Goal: Information Seeking & Learning: Find specific fact

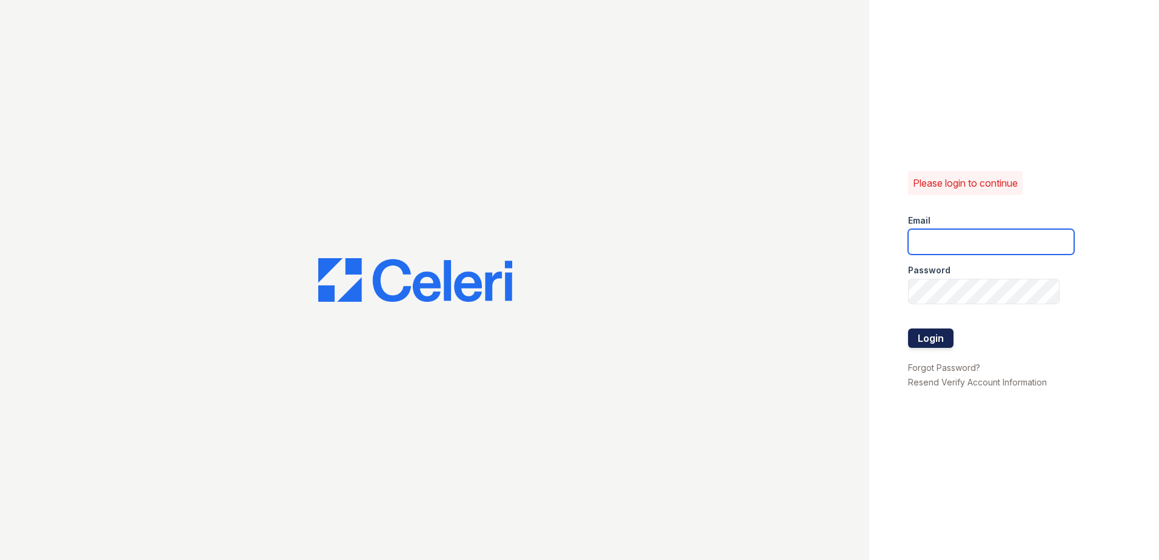
type input "renewdashpoint@trinity-pm.com"
click at [939, 340] on button "Login" at bounding box center [930, 338] width 45 height 19
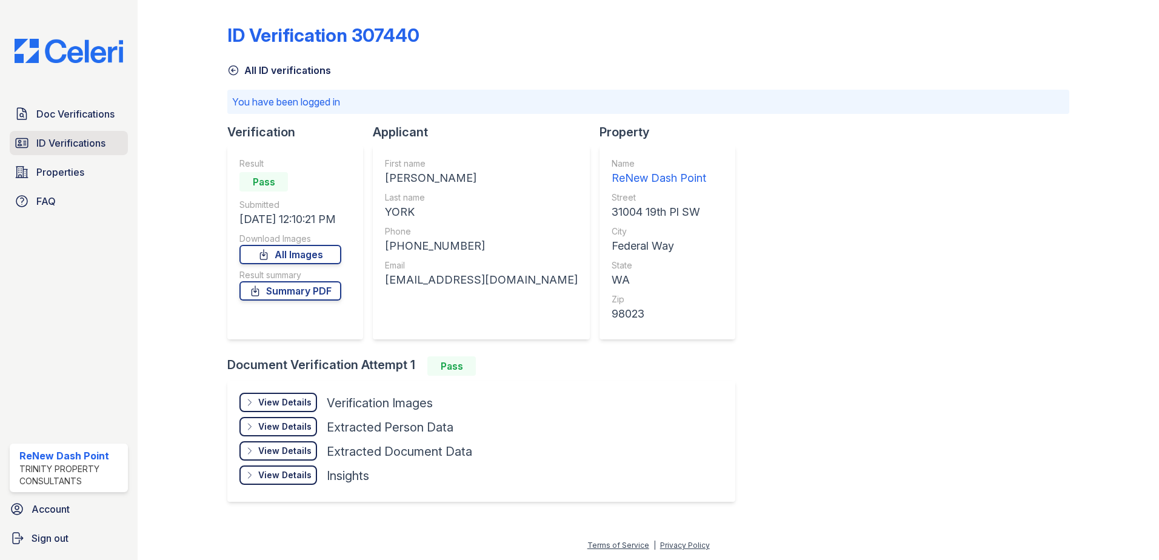
click at [73, 139] on span "ID Verifications" at bounding box center [70, 143] width 69 height 15
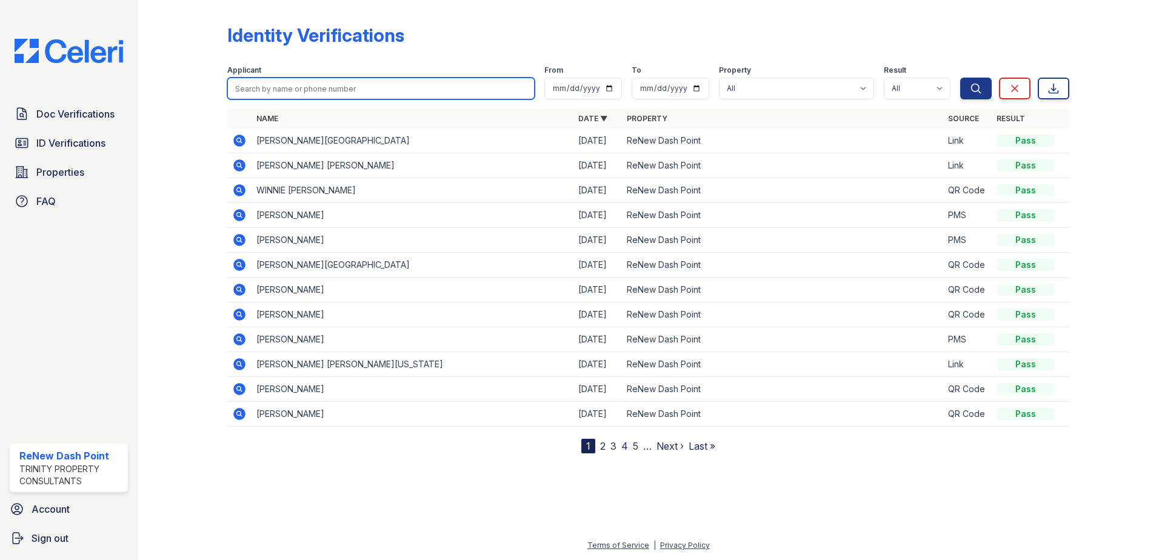
click at [495, 81] on input "search" at bounding box center [380, 89] width 307 height 22
type input "Angel"
click at [960, 78] on button "Search" at bounding box center [976, 89] width 32 height 22
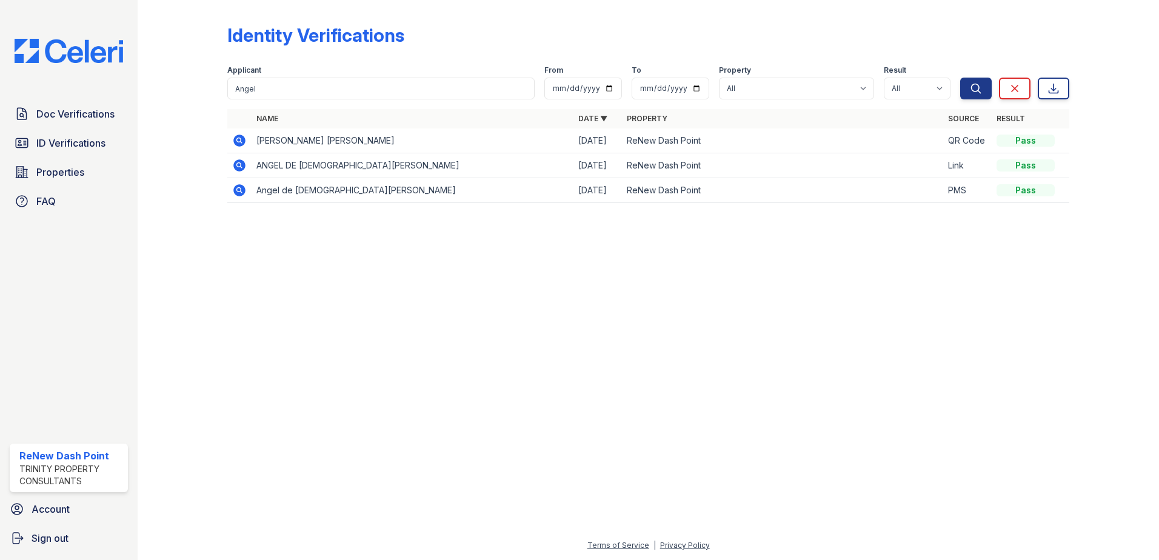
click at [244, 165] on icon at bounding box center [239, 165] width 12 height 12
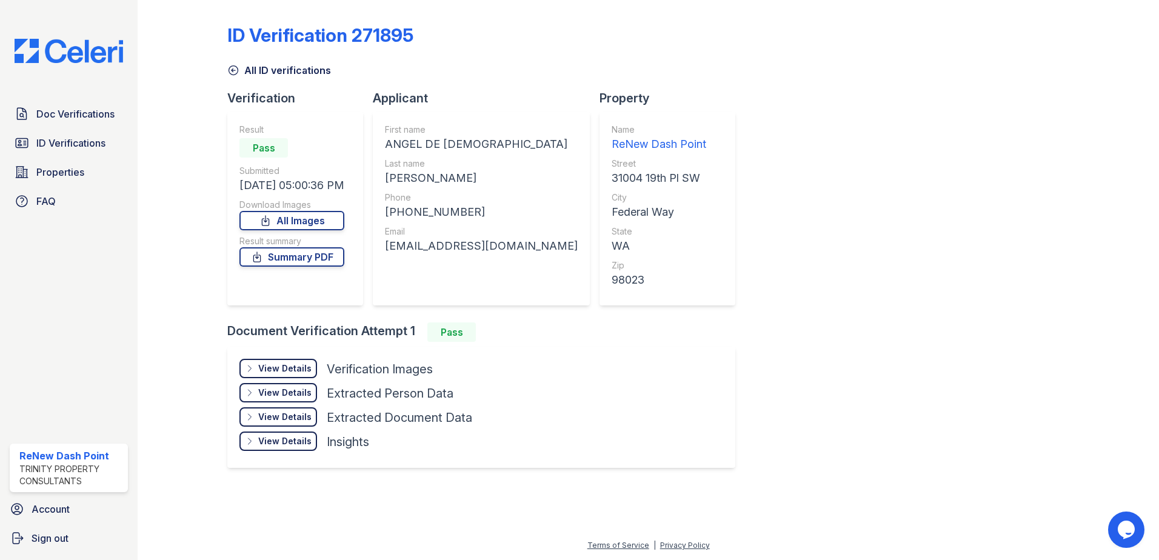
click at [296, 369] on div "View Details" at bounding box center [284, 369] width 53 height 12
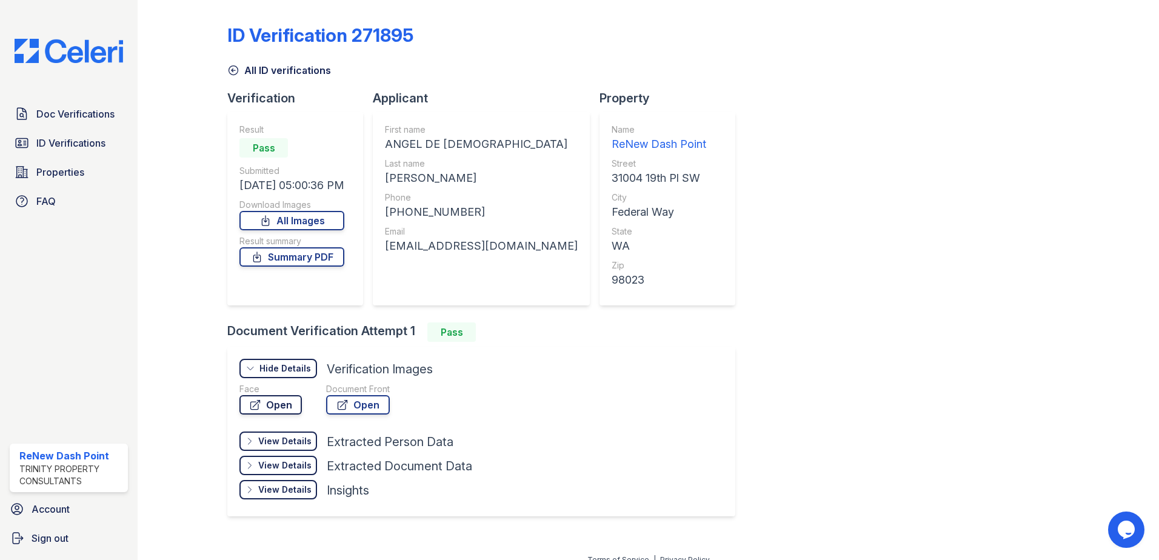
click at [289, 406] on link "Open" at bounding box center [270, 404] width 62 height 19
click at [370, 409] on link "Open" at bounding box center [358, 404] width 64 height 19
click at [286, 440] on div "View Details" at bounding box center [284, 441] width 53 height 12
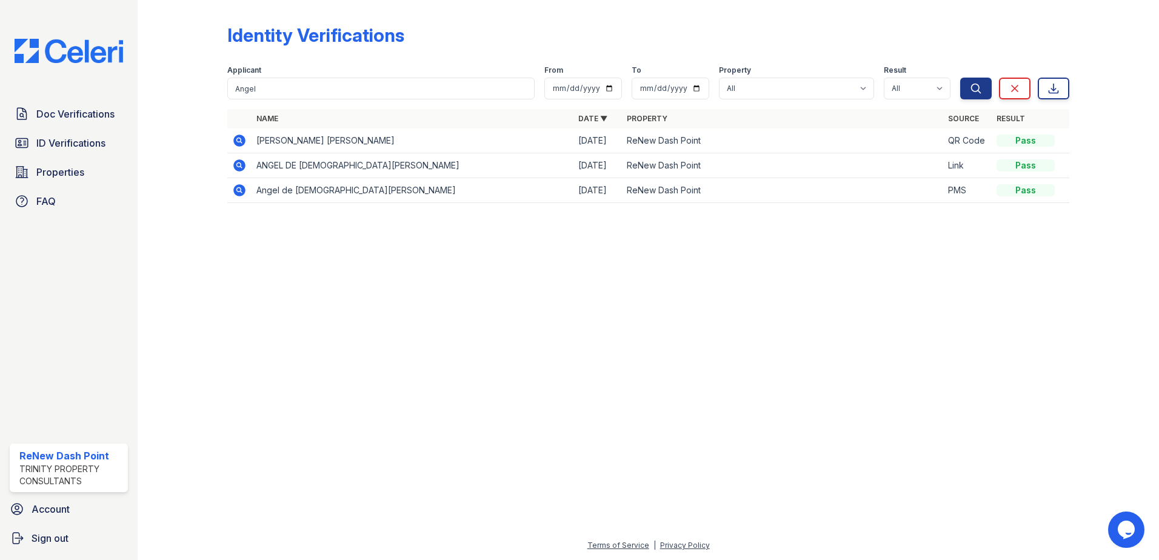
click at [239, 191] on icon at bounding box center [238, 189] width 3 height 3
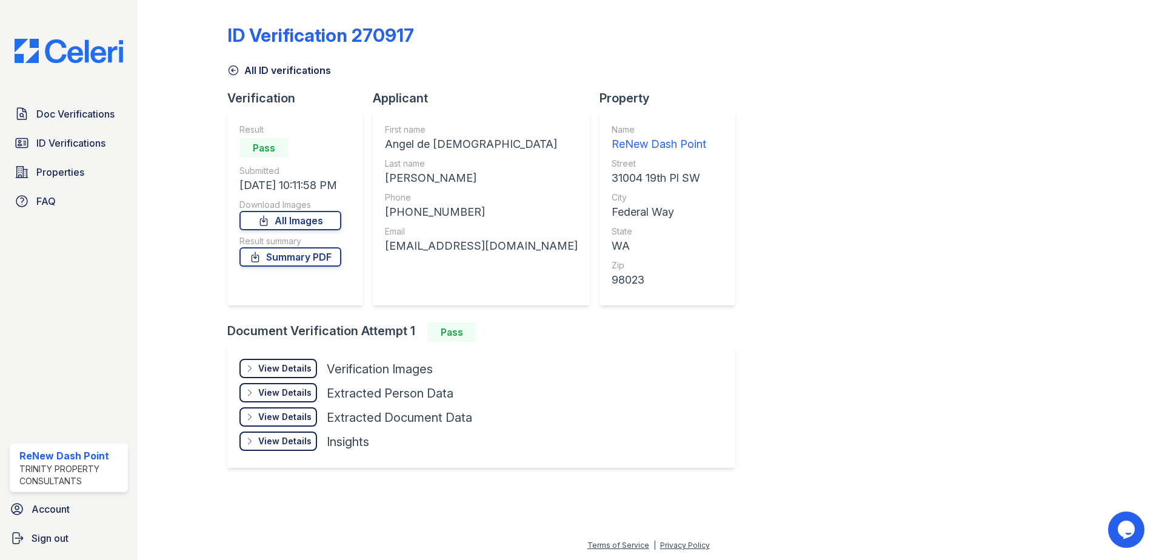
click at [263, 372] on div "View Details" at bounding box center [284, 369] width 53 height 12
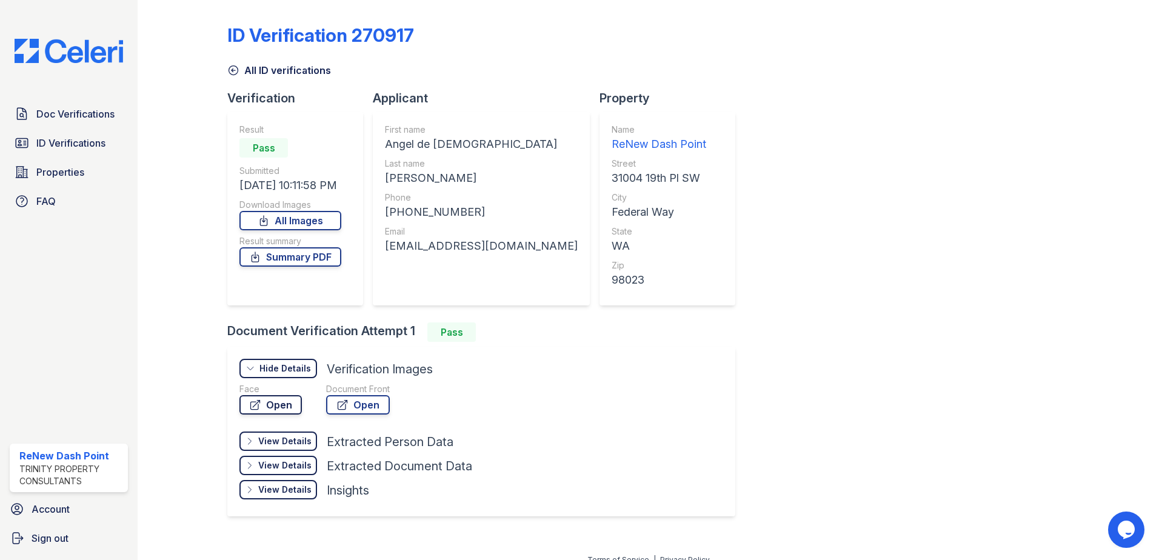
click at [287, 400] on link "Open" at bounding box center [270, 404] width 62 height 19
click at [383, 401] on link "Open" at bounding box center [358, 404] width 64 height 19
click at [83, 123] on link "Doc Verifications" at bounding box center [69, 114] width 118 height 24
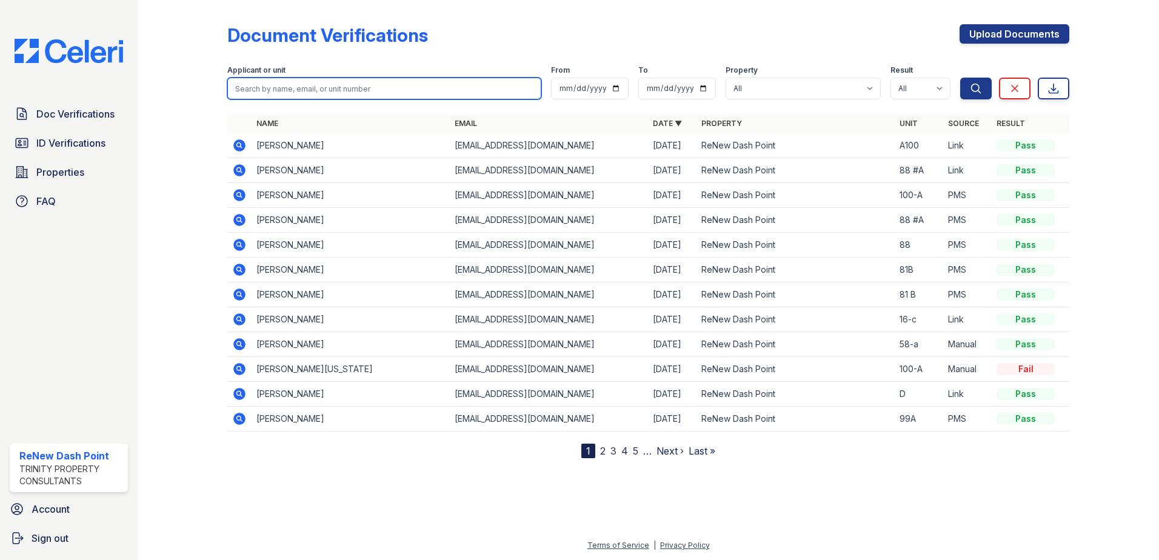
click at [421, 84] on input "search" at bounding box center [384, 89] width 314 height 22
type input "angel"
click at [960, 78] on button "Search" at bounding box center [976, 89] width 32 height 22
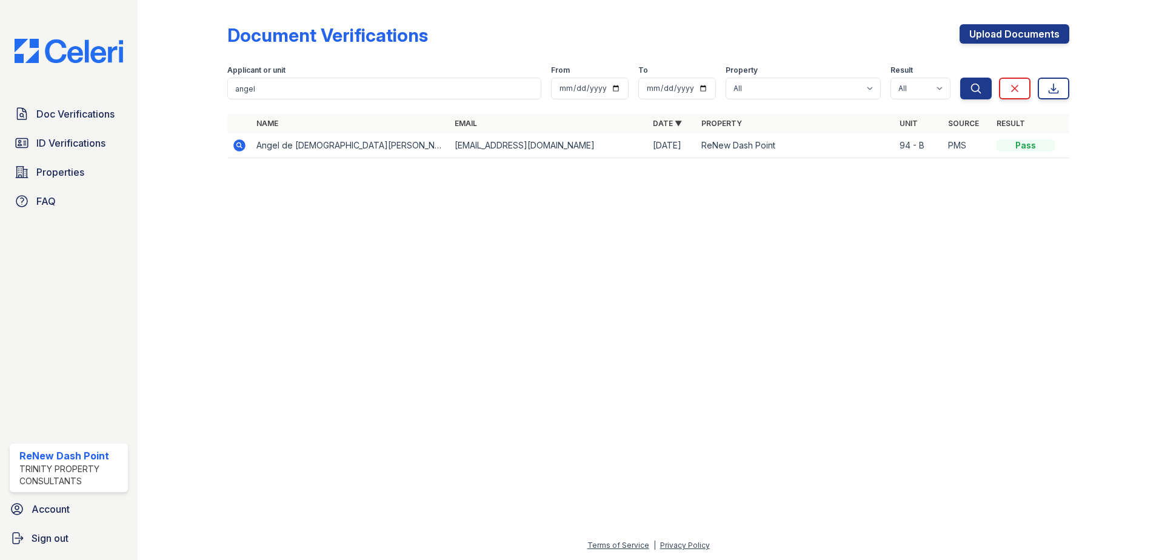
click at [235, 142] on icon at bounding box center [239, 145] width 12 height 12
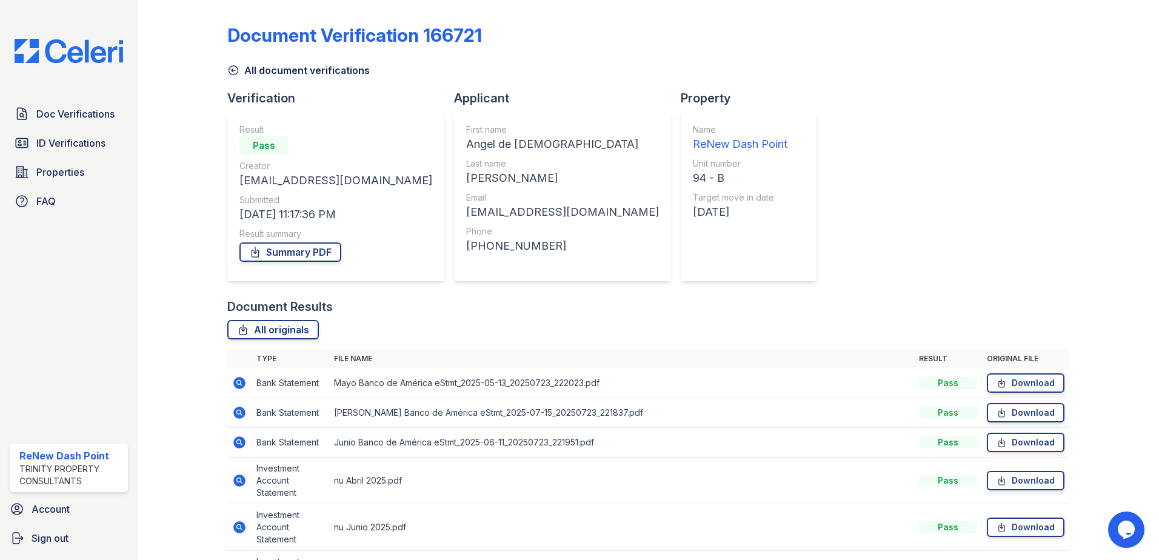
click at [638, 287] on div "Applicant First name Angel de [PERSON_NAME] Last name [PERSON_NAME] Email [EMAI…" at bounding box center [567, 194] width 227 height 209
click at [32, 144] on link "ID Verifications" at bounding box center [69, 143] width 118 height 24
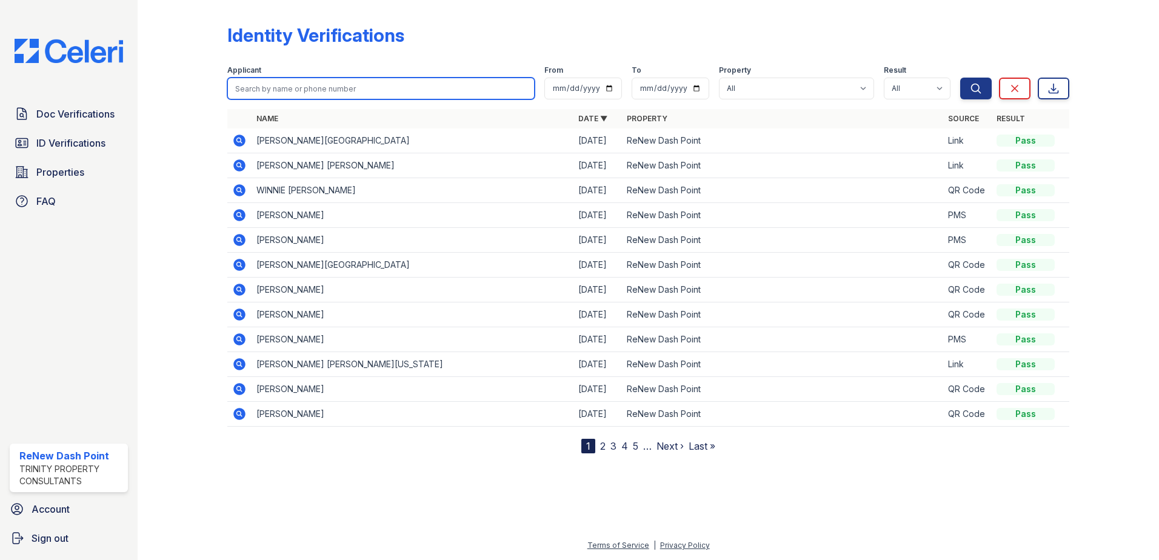
click at [370, 98] on input "search" at bounding box center [380, 89] width 307 height 22
type input "Angel"
click at [960, 78] on button "Search" at bounding box center [976, 89] width 32 height 22
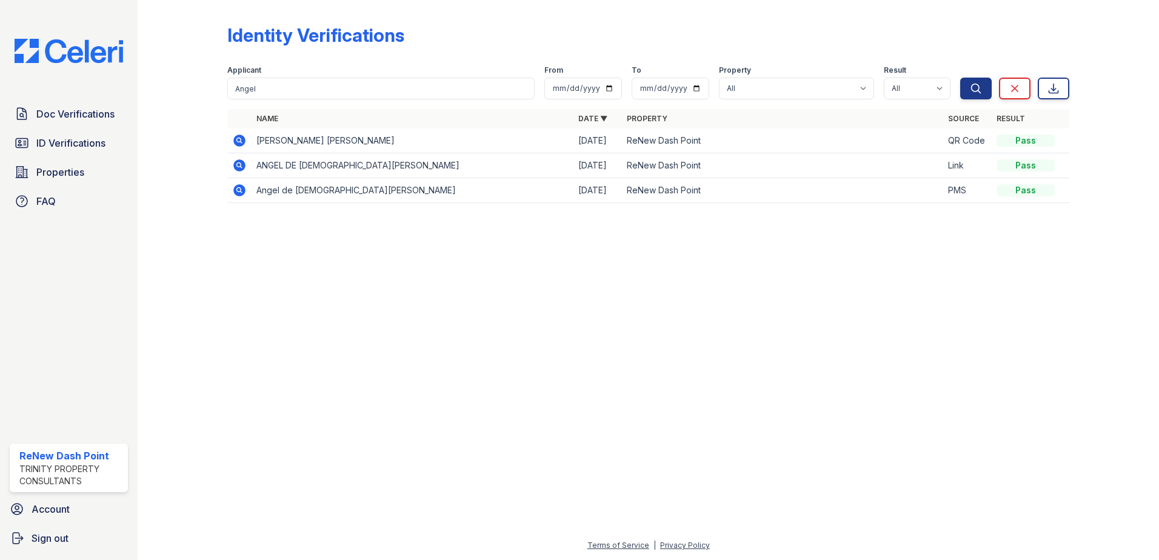
click at [237, 166] on icon at bounding box center [239, 165] width 15 height 15
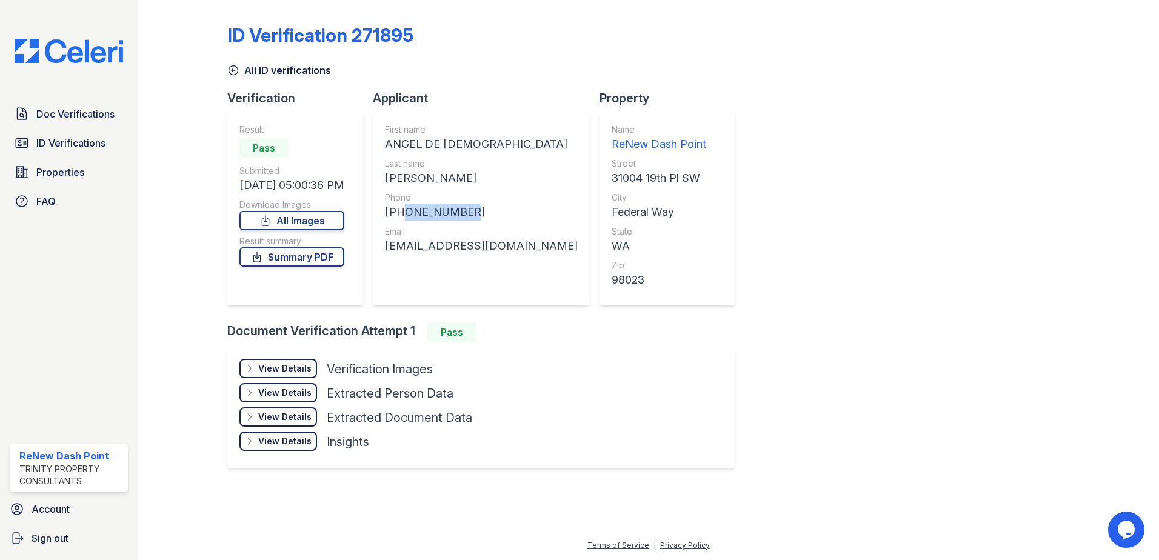
drag, startPoint x: 466, startPoint y: 211, endPoint x: 400, endPoint y: 206, distance: 66.9
click at [400, 206] on div "[PHONE_NUMBER]" at bounding box center [481, 212] width 193 height 17
copy div "6574566363"
